Goal: Information Seeking & Learning: Find specific fact

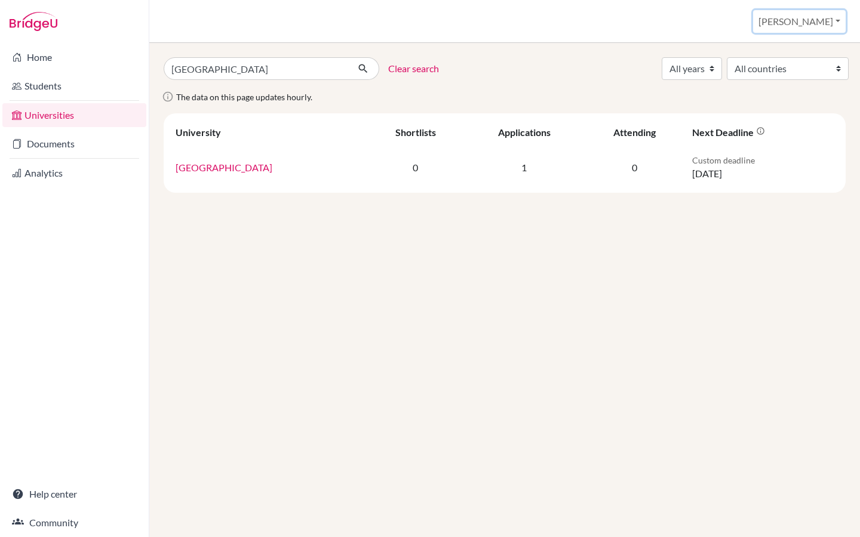
drag, startPoint x: 826, startPoint y: 13, endPoint x: 826, endPoint y: 471, distance: 458.6
click at [826, 13] on button "[PERSON_NAME]" at bounding box center [799, 21] width 93 height 23
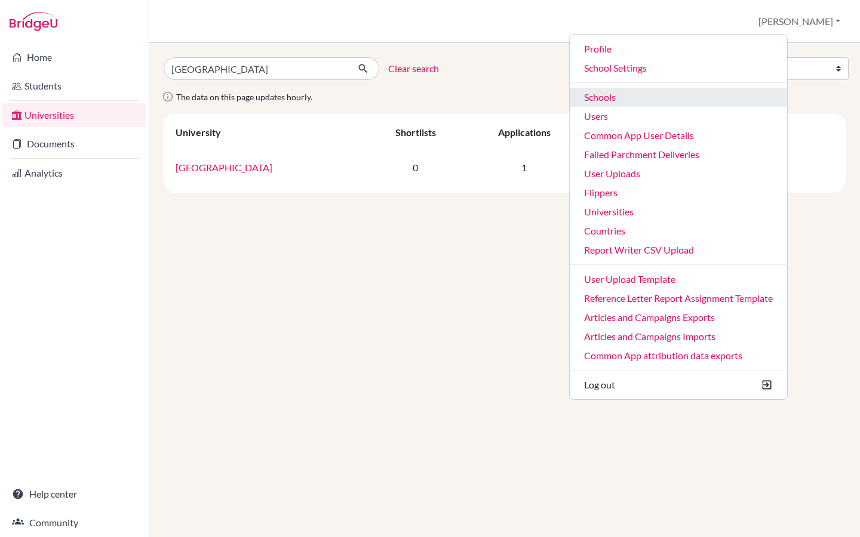
click at [668, 103] on link "Schools" at bounding box center [678, 97] width 217 height 19
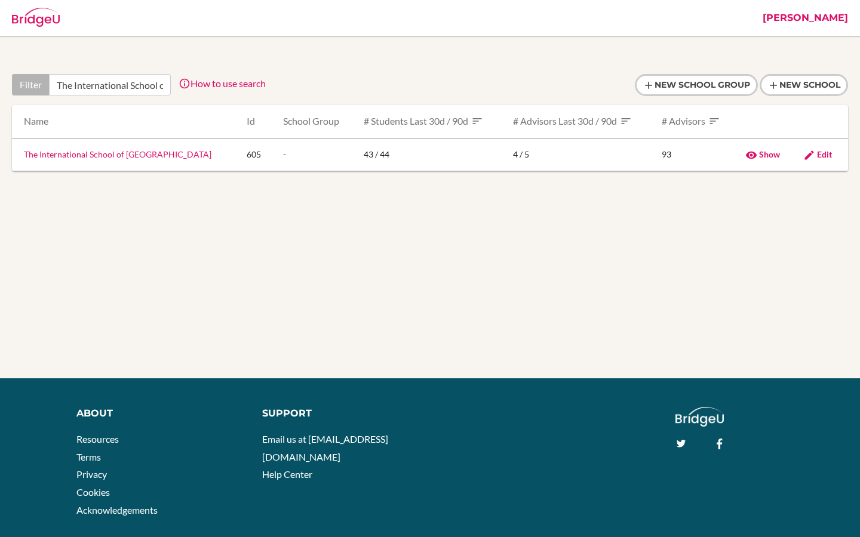
type input "The International School of Azerbaija"
click at [118, 156] on link "The International School of Azerbaijan" at bounding box center [118, 154] width 188 height 10
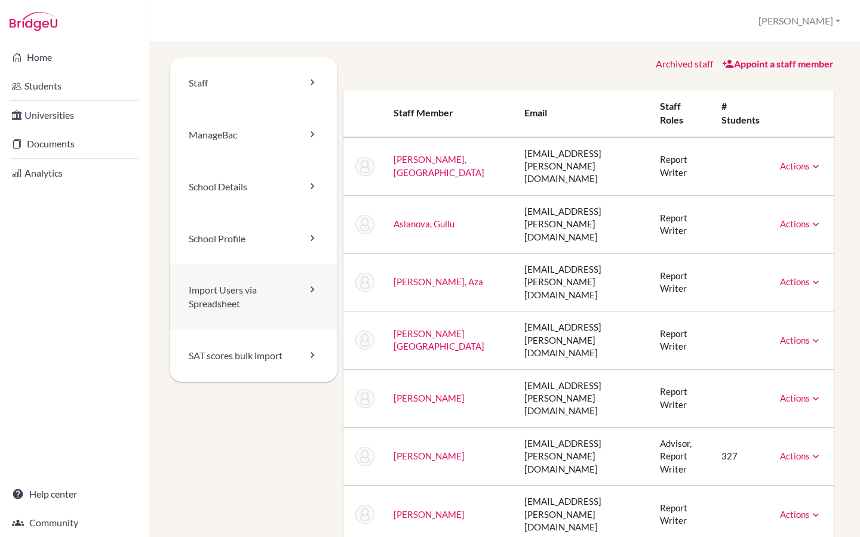
click at [238, 301] on link "Import Users via Spreadsheet" at bounding box center [254, 298] width 168 height 66
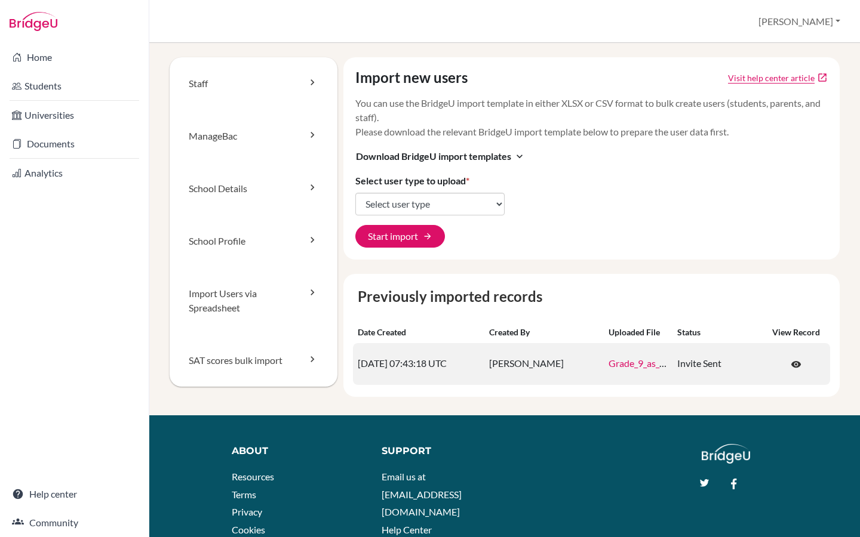
click at [641, 367] on link "Grade_9_as_at_21-09-2025_Bridge_U_Upload_2025sy_.csv" at bounding box center [719, 363] width 220 height 11
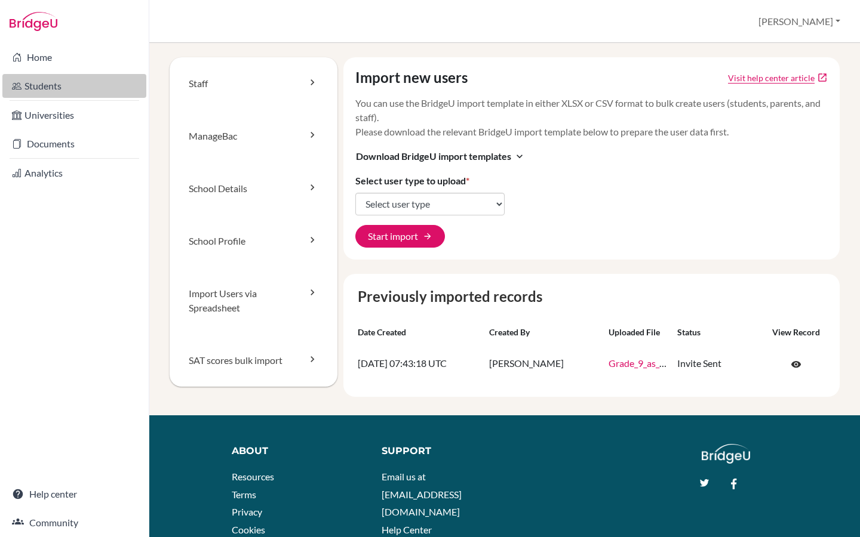
click at [60, 90] on link "Students" at bounding box center [74, 86] width 144 height 24
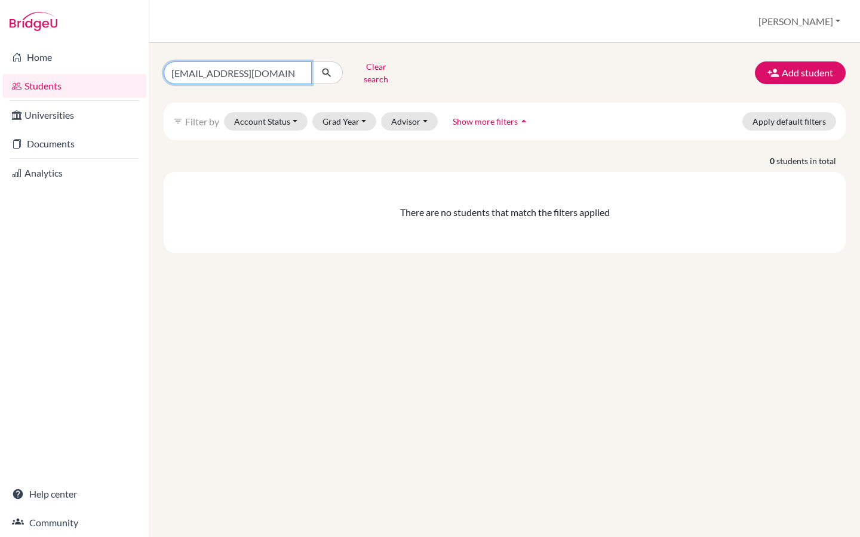
drag, startPoint x: 239, startPoint y: 72, endPoint x: 125, endPoint y: 72, distance: 113.5
click at [125, 72] on div "Home Students Universities Documents Analytics Help center Community Students o…" at bounding box center [430, 268] width 860 height 537
click at [361, 77] on button "Clear search" at bounding box center [376, 72] width 66 height 31
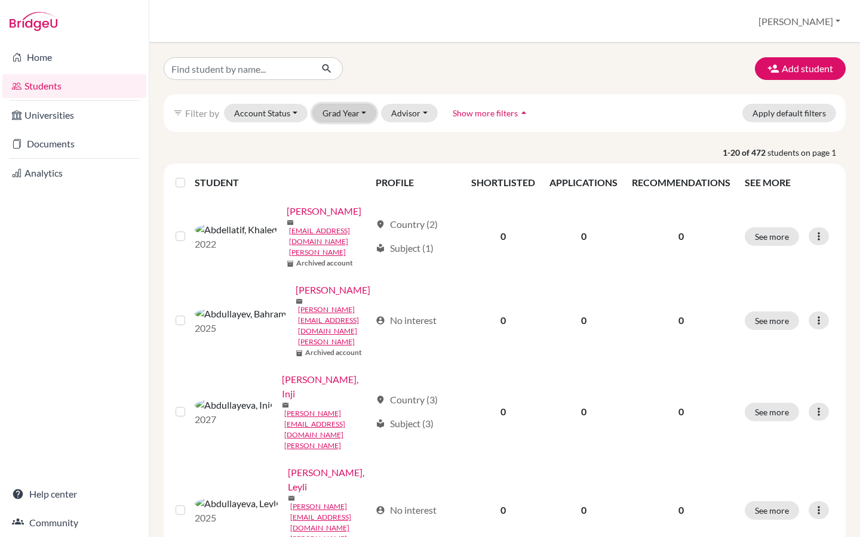
click at [335, 115] on button "Grad Year" at bounding box center [344, 113] width 64 height 19
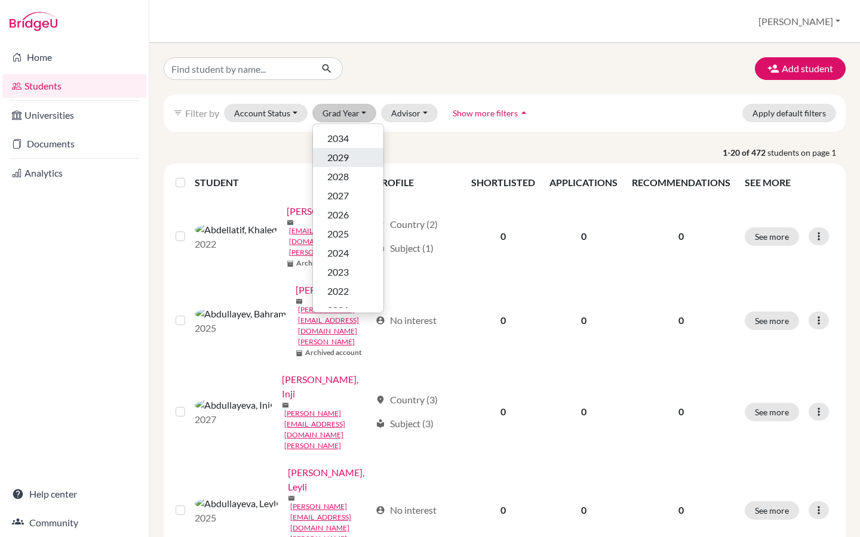
click at [344, 162] on span "2029" at bounding box center [337, 157] width 21 height 14
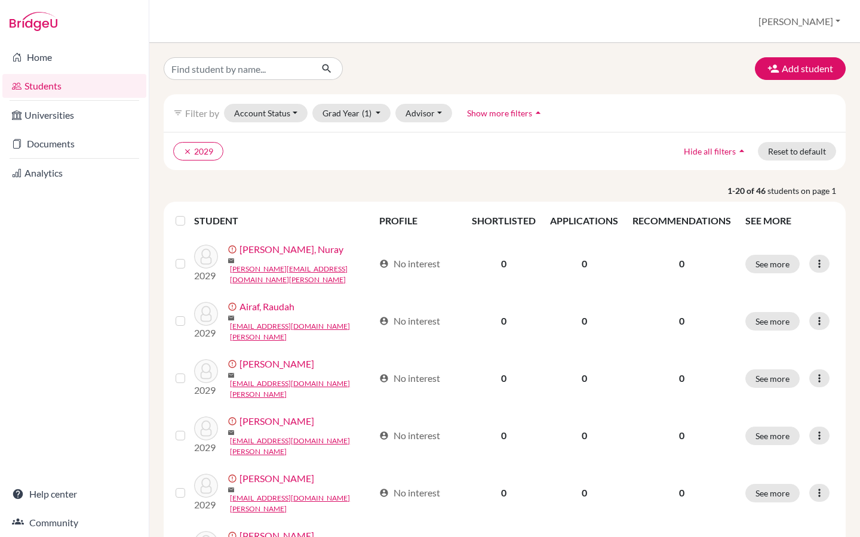
scroll to position [17, 0]
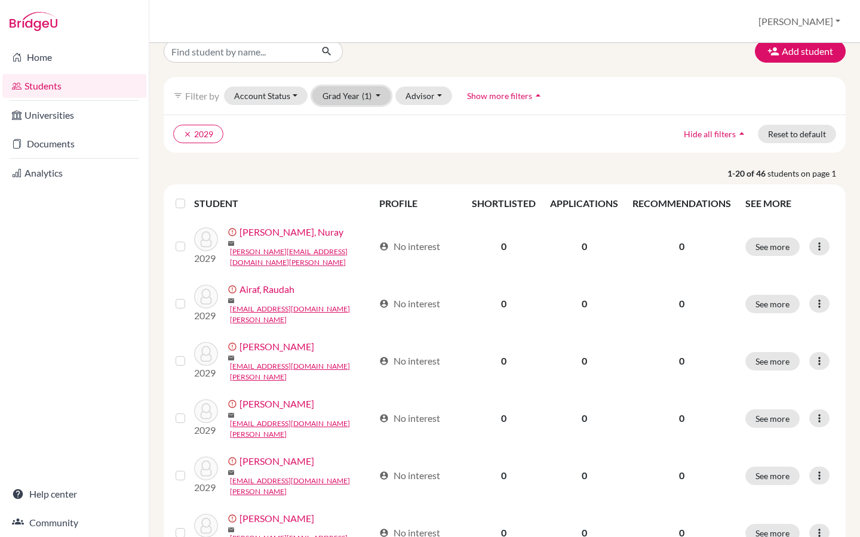
click at [335, 99] on button "Grad Year (1)" at bounding box center [351, 96] width 79 height 19
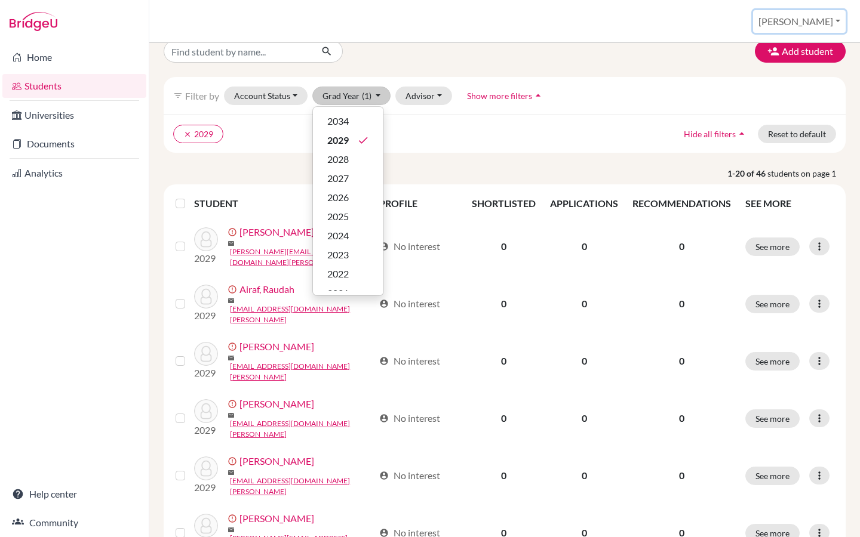
click at [835, 20] on button "[PERSON_NAME]" at bounding box center [799, 21] width 93 height 23
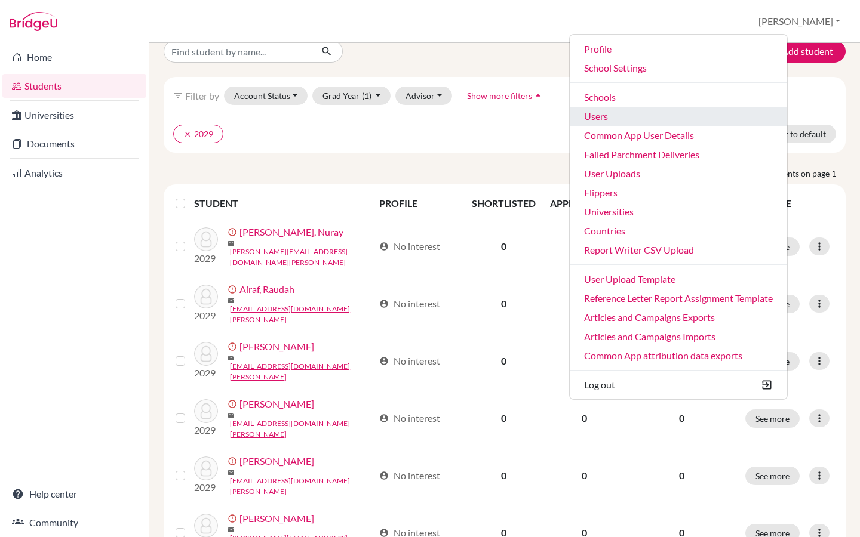
click at [680, 117] on link "Users" at bounding box center [678, 116] width 217 height 19
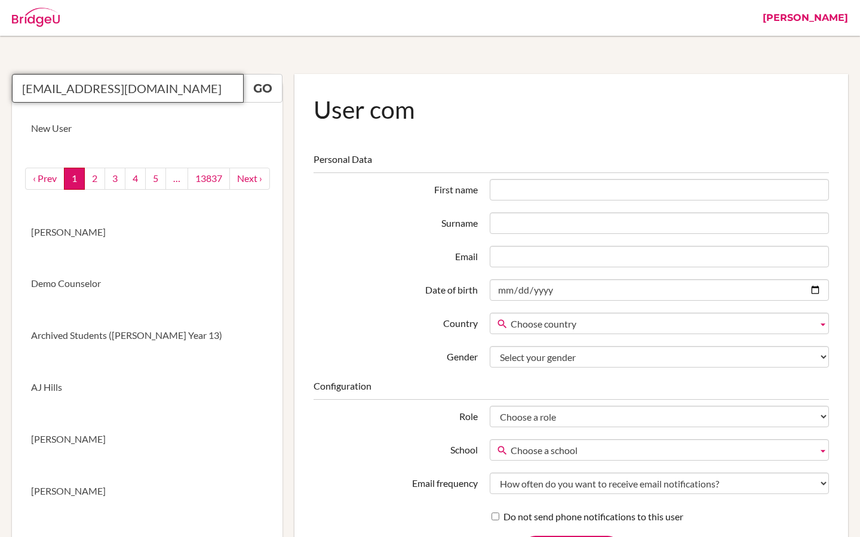
click at [105, 91] on input "25087@ras.ma" at bounding box center [128, 88] width 232 height 29
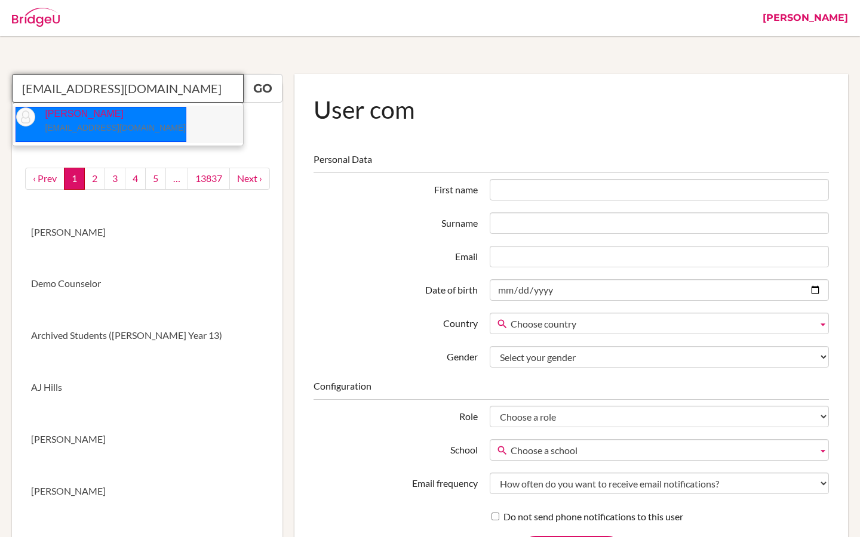
click at [79, 119] on p "Sara Podoreski 25087@ras.ma" at bounding box center [110, 120] width 150 height 27
type input "Sara Podoreski"
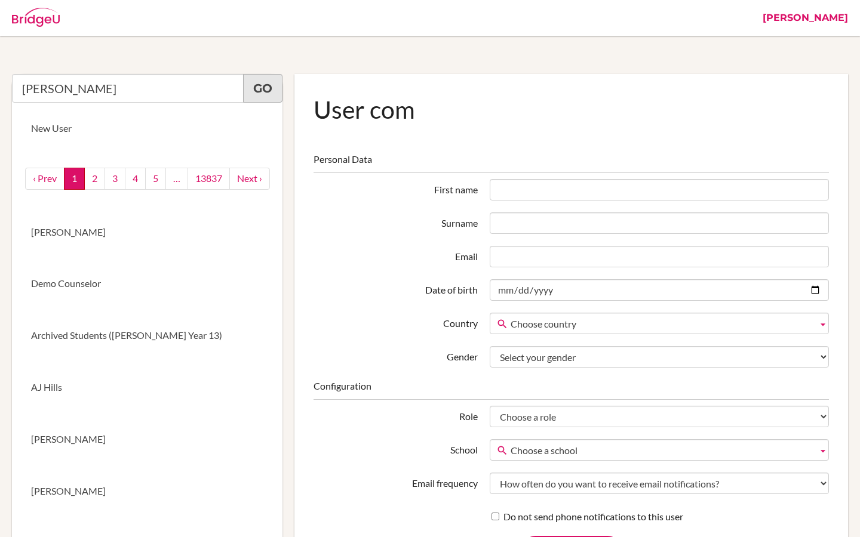
click at [268, 99] on link "Go" at bounding box center [262, 88] width 39 height 29
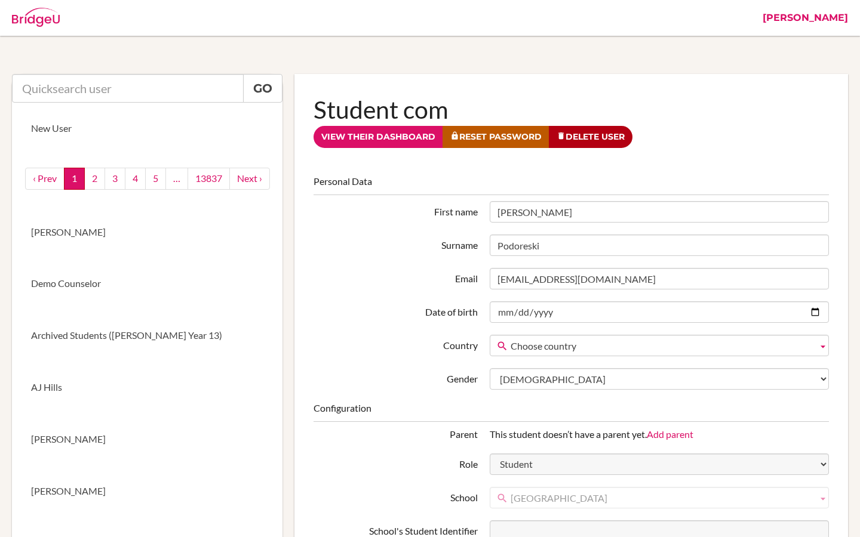
drag, startPoint x: 533, startPoint y: 216, endPoint x: 459, endPoint y: 216, distance: 74.0
click at [459, 216] on div "First name Sara" at bounding box center [571, 211] width 527 height 21
click at [837, 20] on link "[PERSON_NAME]" at bounding box center [805, 18] width 97 height 36
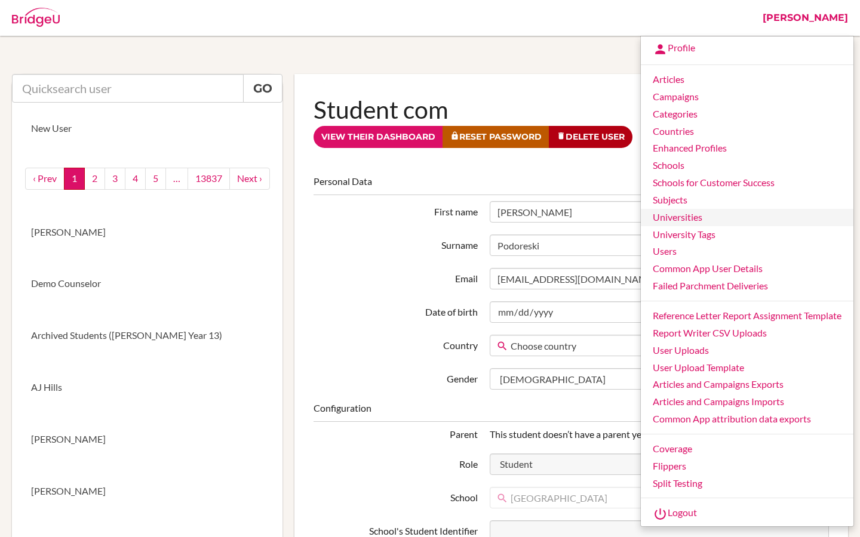
click at [692, 219] on link "Universities" at bounding box center [747, 217] width 213 height 17
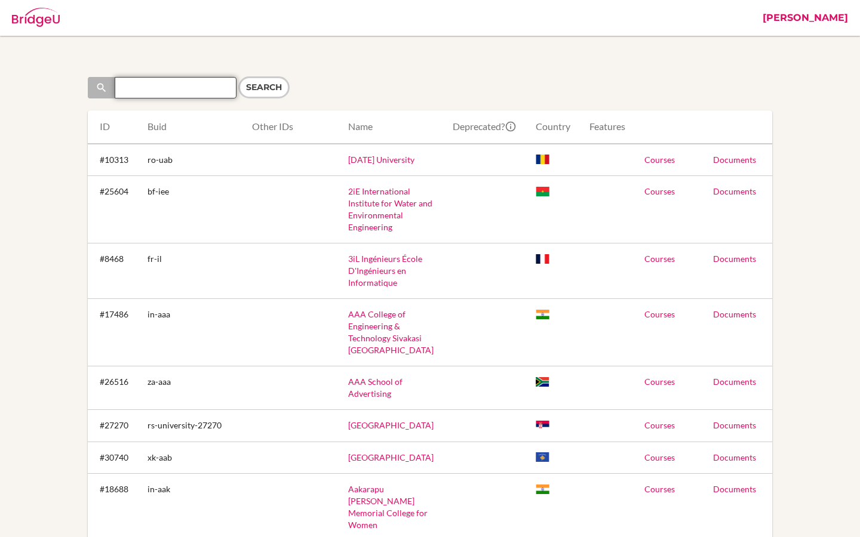
click at [194, 94] on input "Search" at bounding box center [176, 87] width 122 height 21
paste input "[GEOGRAPHIC_DATA]"
type input "[GEOGRAPHIC_DATA]"
click at [256, 88] on input "Search" at bounding box center [263, 87] width 51 height 22
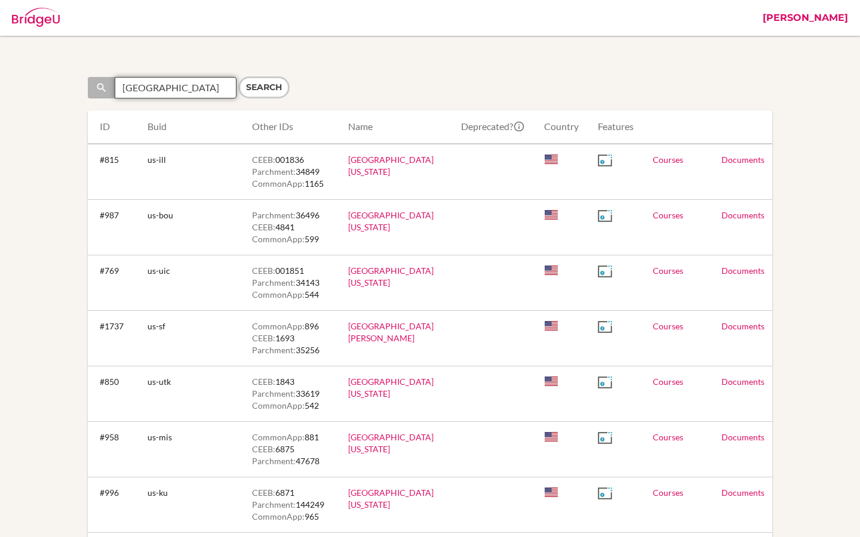
drag, startPoint x: 179, startPoint y: 87, endPoint x: 95, endPoint y: 87, distance: 83.6
click at [95, 87] on div "[GEOGRAPHIC_DATA]" at bounding box center [162, 87] width 149 height 21
type input "Split"
click at [265, 88] on input "Search" at bounding box center [263, 87] width 51 height 22
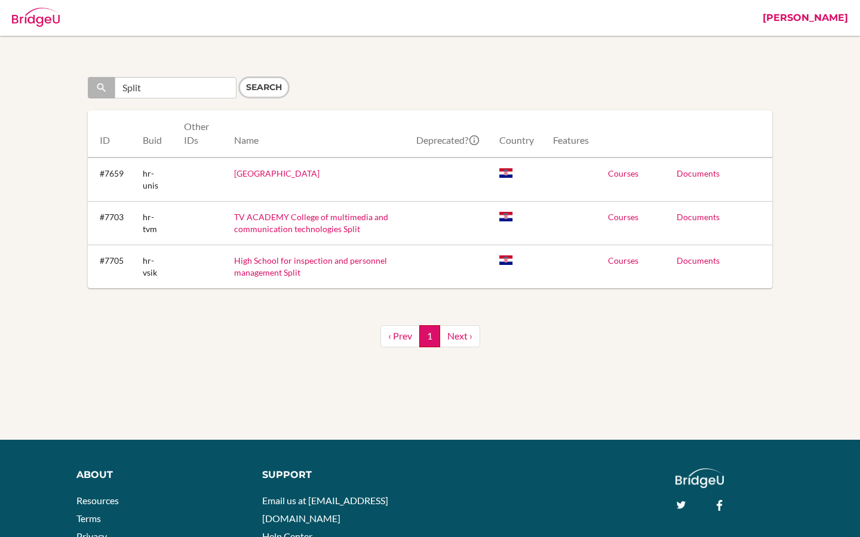
click at [640, 174] on td "Courses" at bounding box center [623, 180] width 50 height 44
click at [633, 174] on link "Courses" at bounding box center [623, 173] width 30 height 10
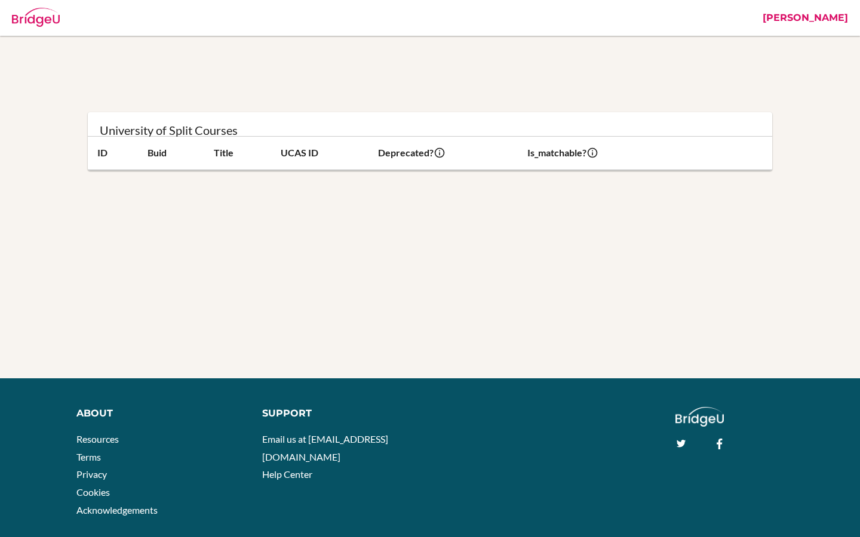
click at [828, 22] on link "[PERSON_NAME]" at bounding box center [805, 18] width 97 height 36
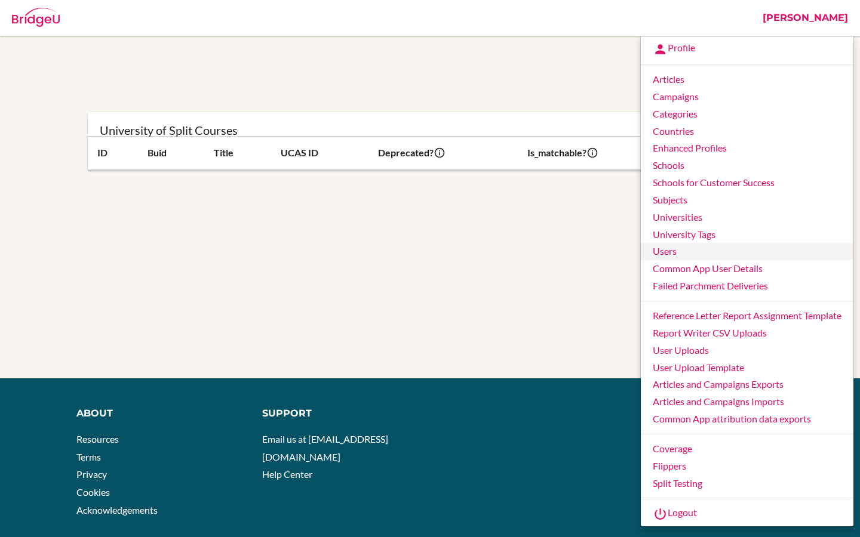
click at [652, 252] on link "Users" at bounding box center [747, 251] width 213 height 17
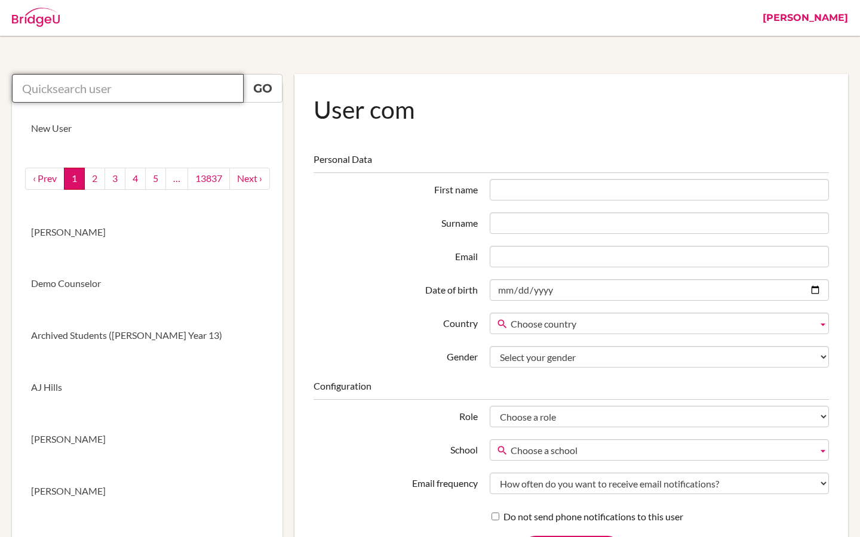
click at [71, 91] on input "text" at bounding box center [128, 88] width 232 height 29
paste input "25087@ras.ma"
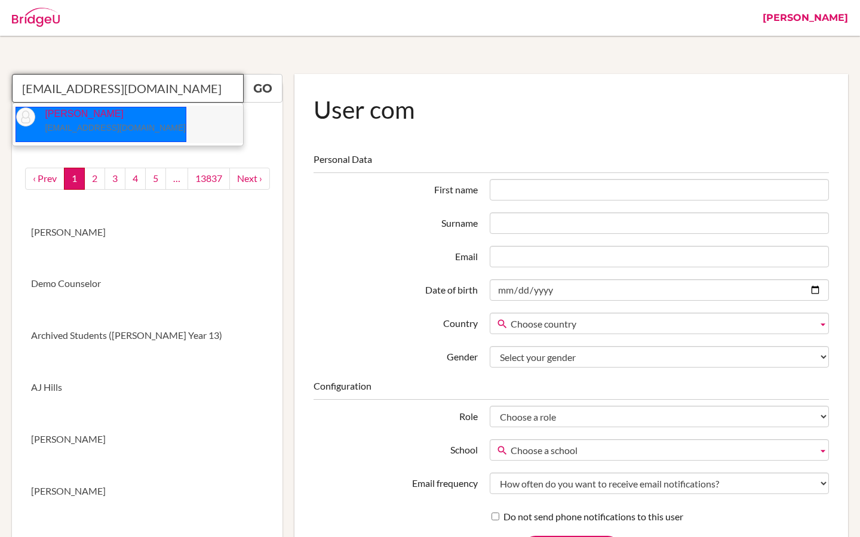
click at [88, 119] on p "Sara Podoreski 25087@ras.ma" at bounding box center [110, 120] width 150 height 27
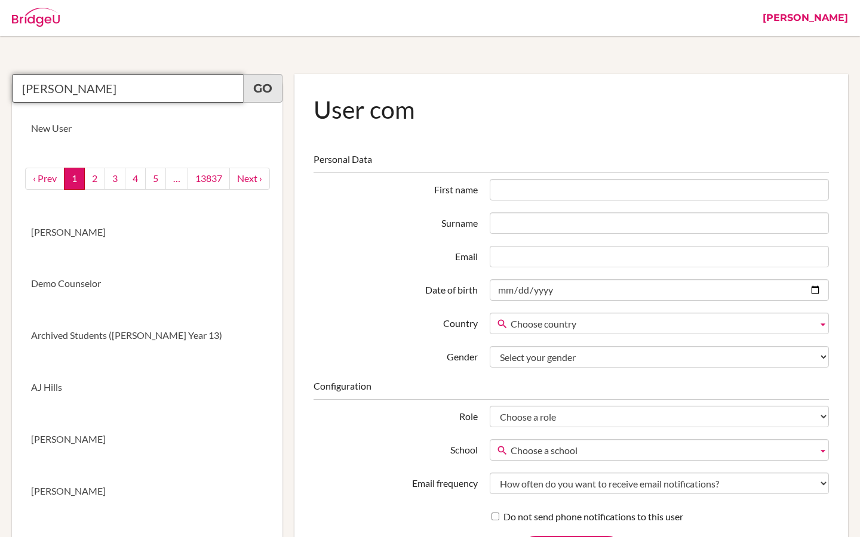
type input "Sara Podoreski"
click at [261, 91] on link "Go" at bounding box center [262, 88] width 39 height 29
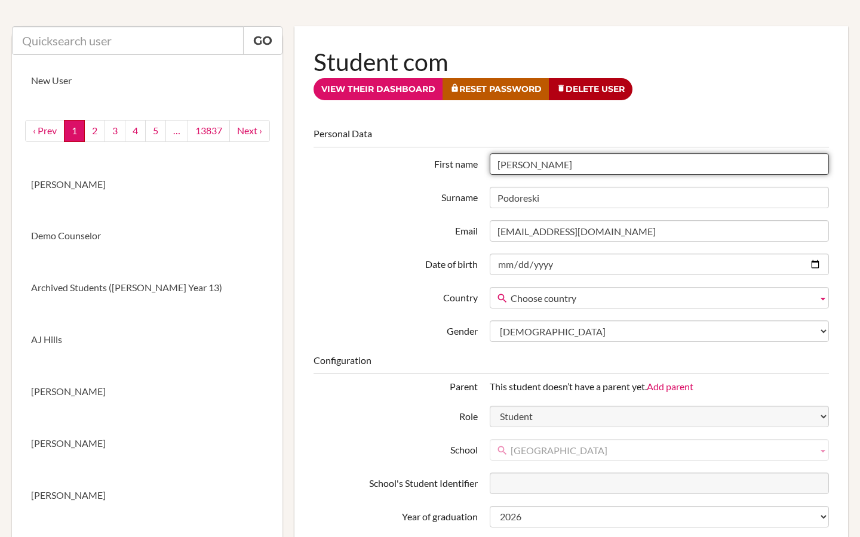
scroll to position [51, 0]
